Goal: Transaction & Acquisition: Purchase product/service

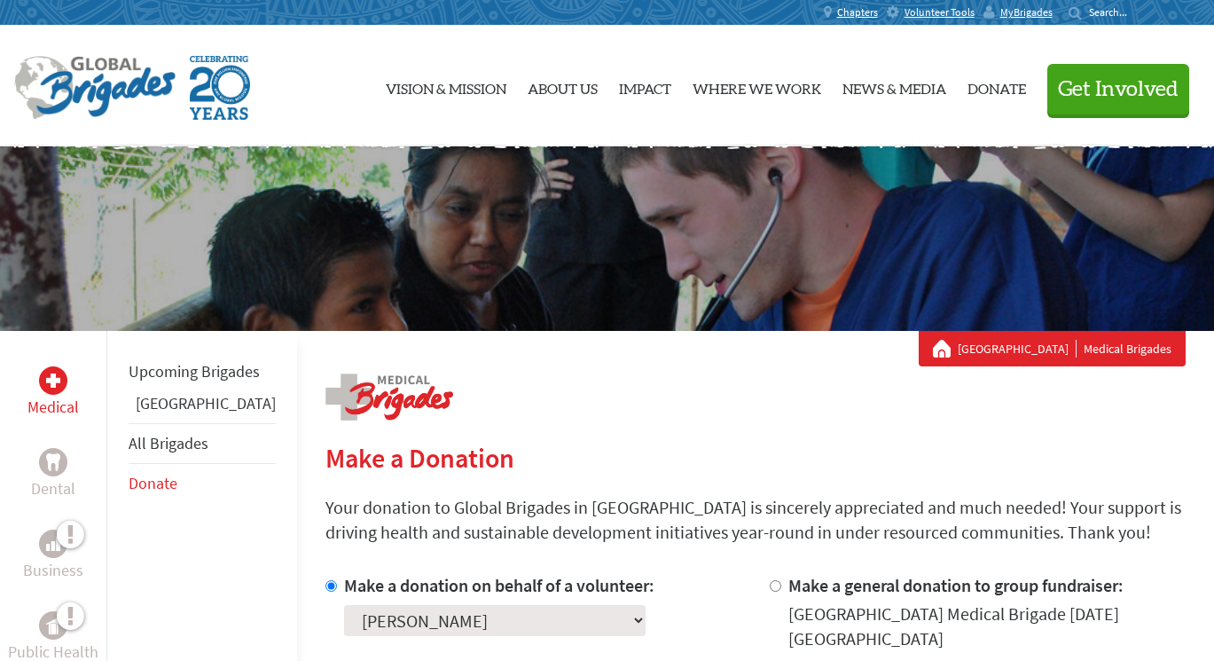
select select "444801E3-A2D8-11F0-9E6E-42010A400005"
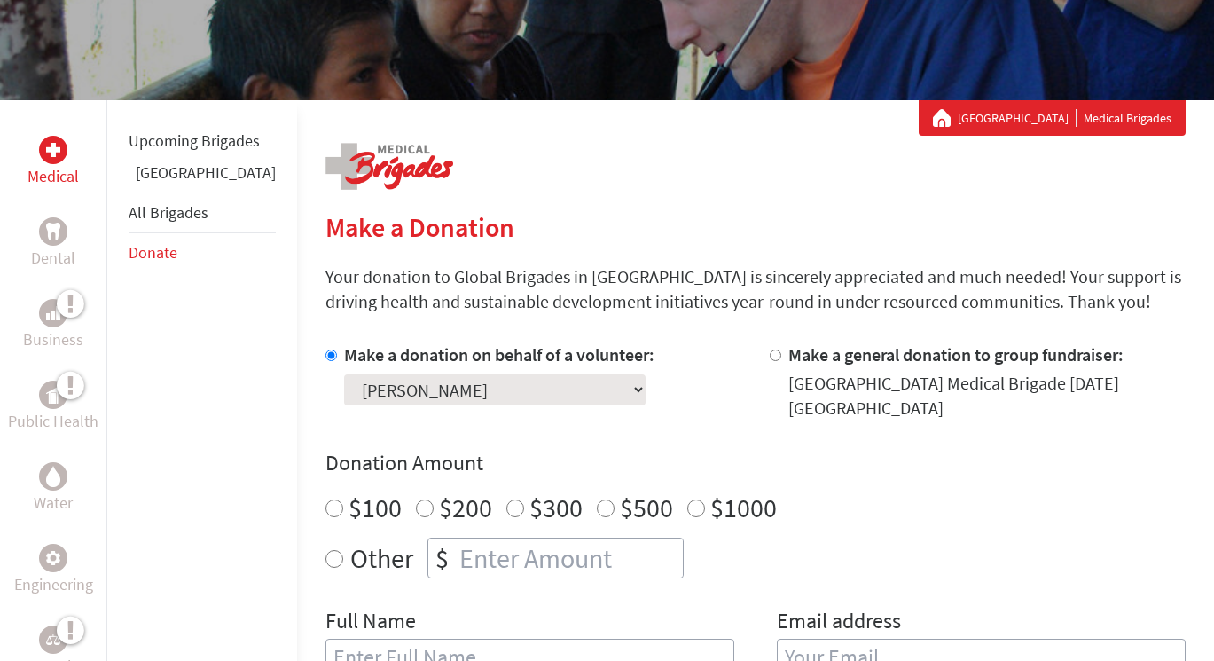
radio input "true"
click at [456, 560] on input "number" at bounding box center [569, 557] width 227 height 39
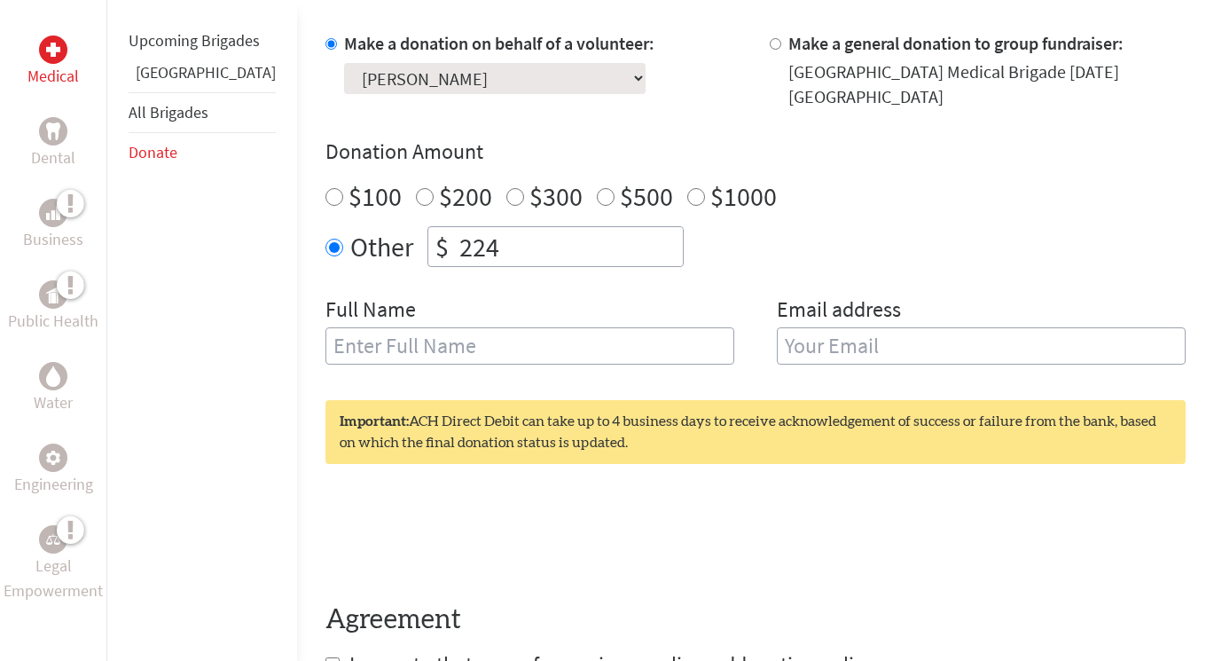
scroll to position [505, 0]
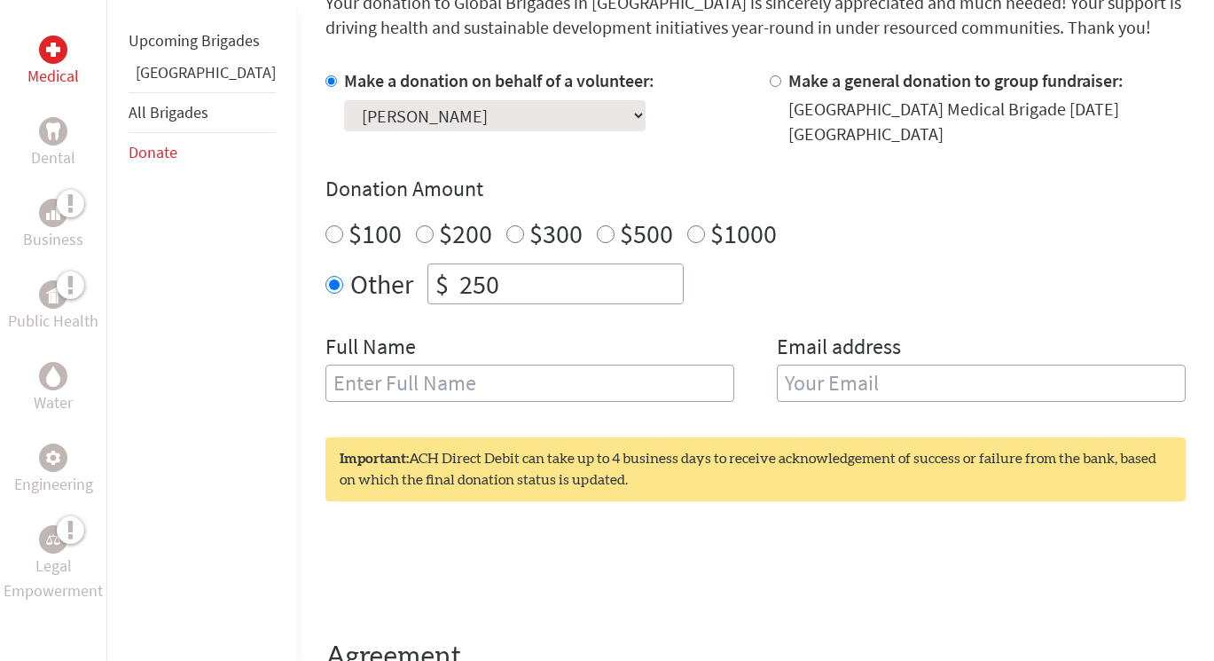
type input "250"
click at [343, 394] on input "text" at bounding box center [529, 383] width 409 height 37
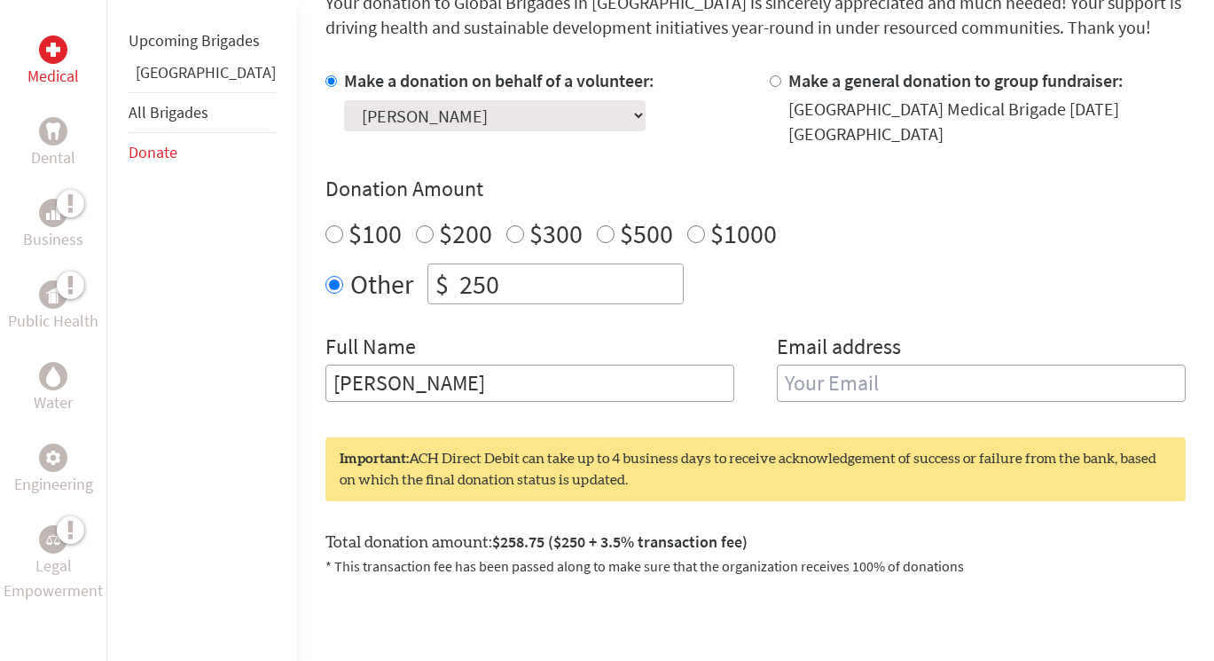
type input "[PERSON_NAME]"
click at [917, 392] on input "email" at bounding box center [981, 383] width 409 height 37
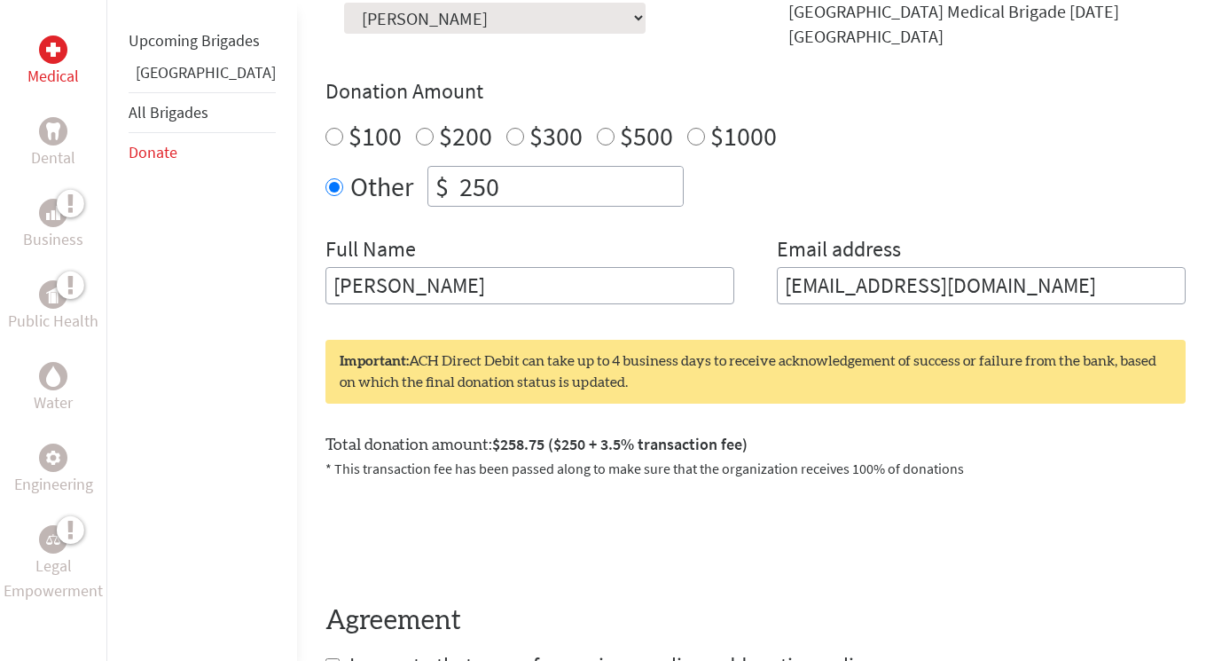
scroll to position [605, 0]
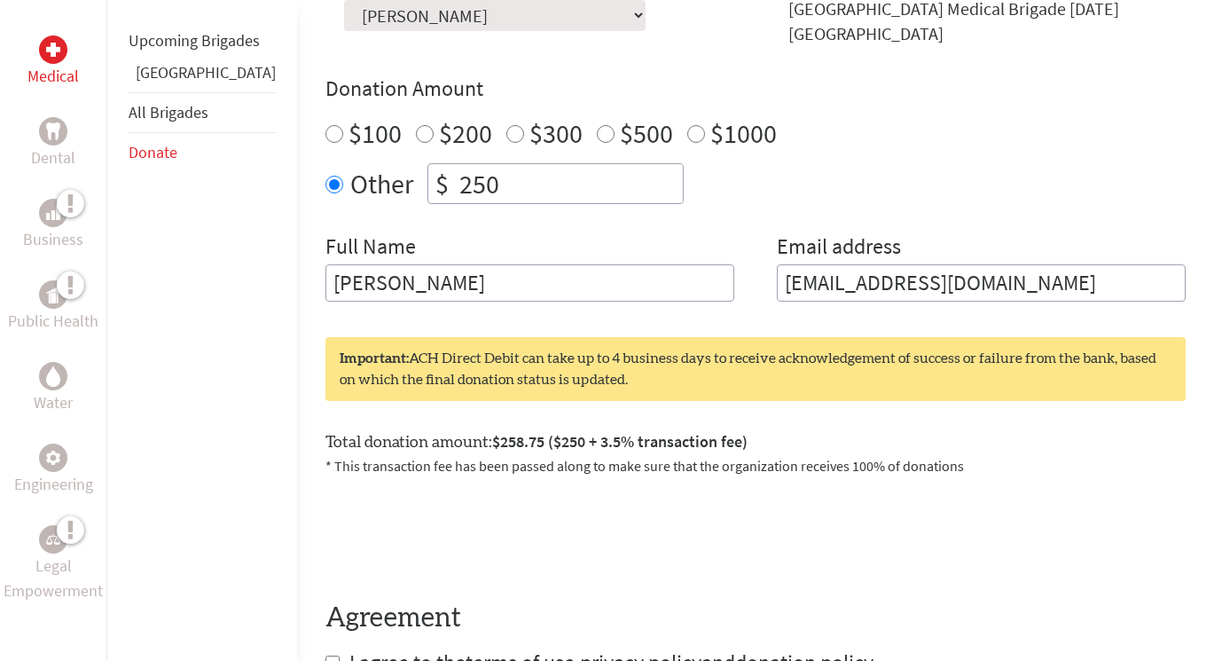
type input "[EMAIL_ADDRESS][DOMAIN_NAME]"
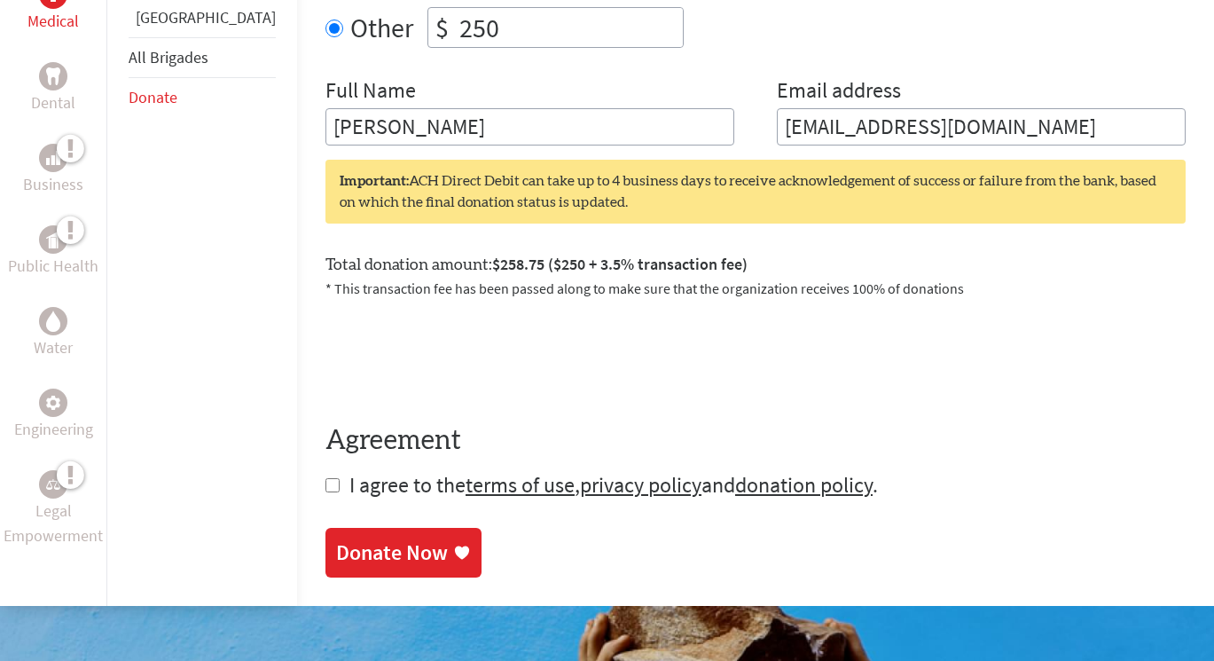
scroll to position [762, 0]
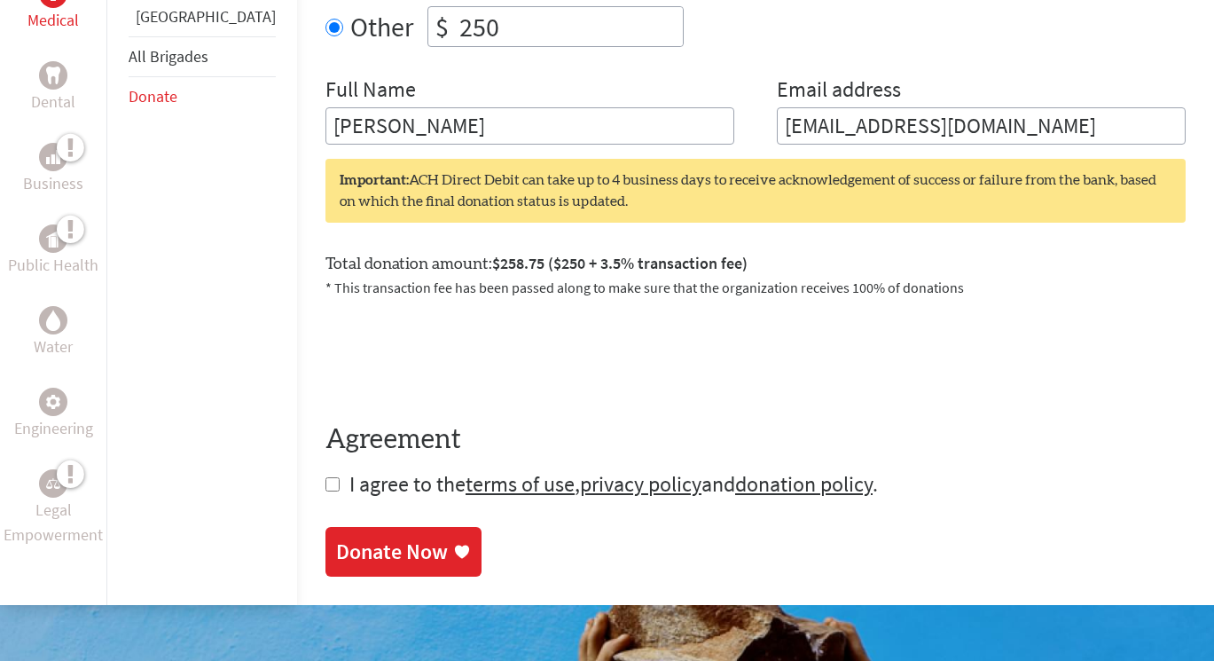
click at [325, 482] on input "checkbox" at bounding box center [332, 484] width 14 height 14
checkbox input "true"
click at [347, 553] on div "Donate Now" at bounding box center [392, 553] width 112 height 28
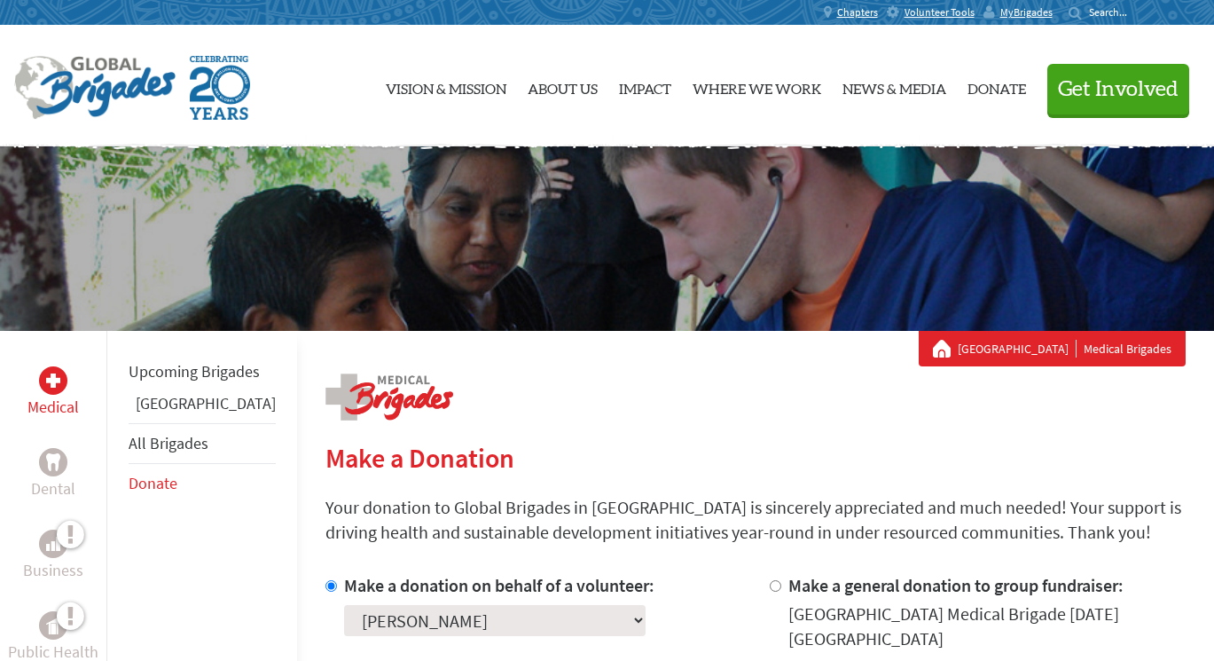
scroll to position [39, 0]
